Goal: Navigation & Orientation: Go to known website

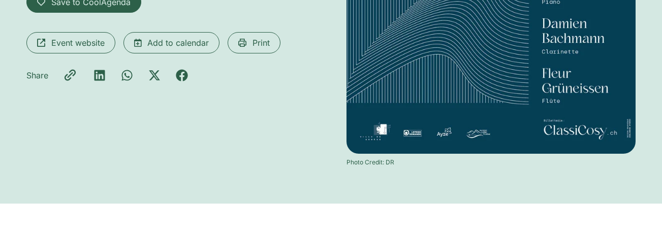
scroll to position [320, 0]
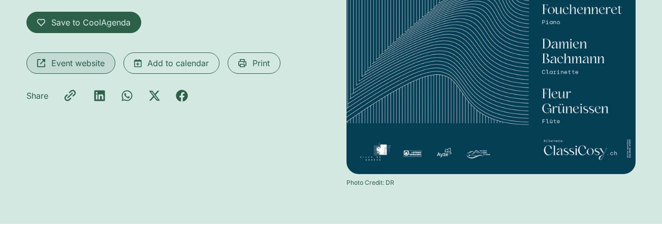
click at [71, 57] on span "Event website" at bounding box center [77, 63] width 53 height 12
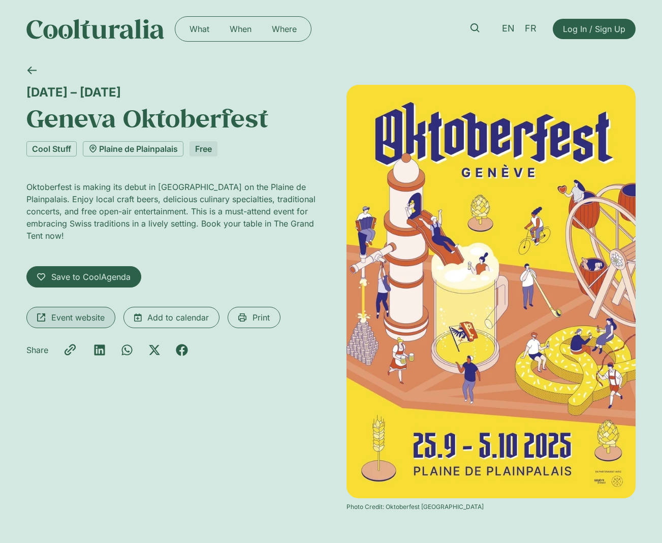
click at [84, 312] on span "Event website" at bounding box center [77, 318] width 53 height 12
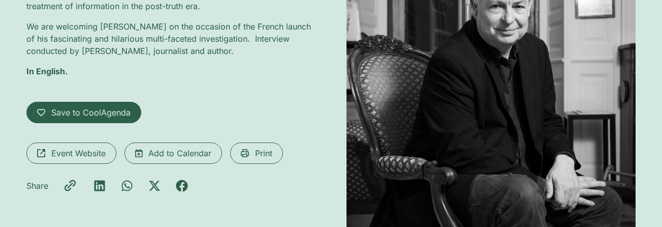
scroll to position [356, 0]
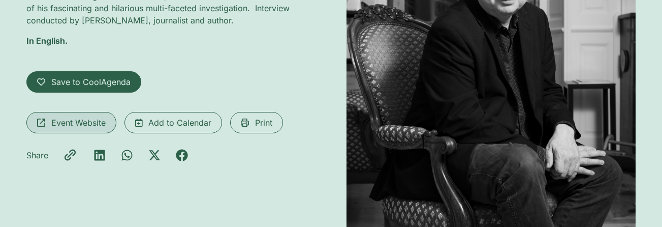
click at [73, 126] on span "Event Website" at bounding box center [78, 122] width 54 height 12
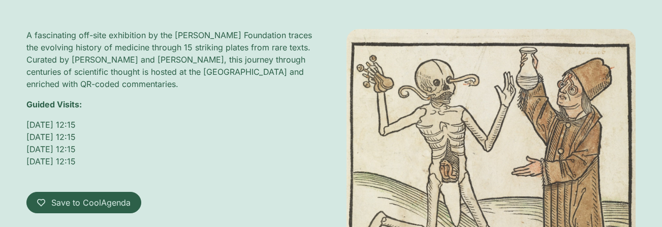
scroll to position [203, 0]
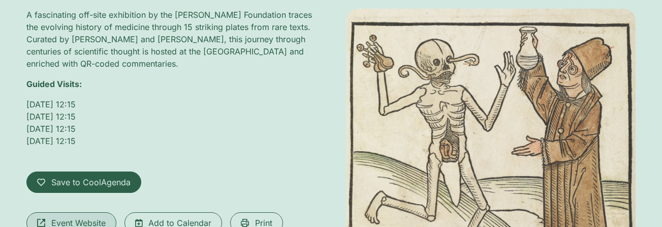
click at [77, 216] on span "Event Website" at bounding box center [78, 222] width 54 height 12
